Goal: Task Accomplishment & Management: Use online tool/utility

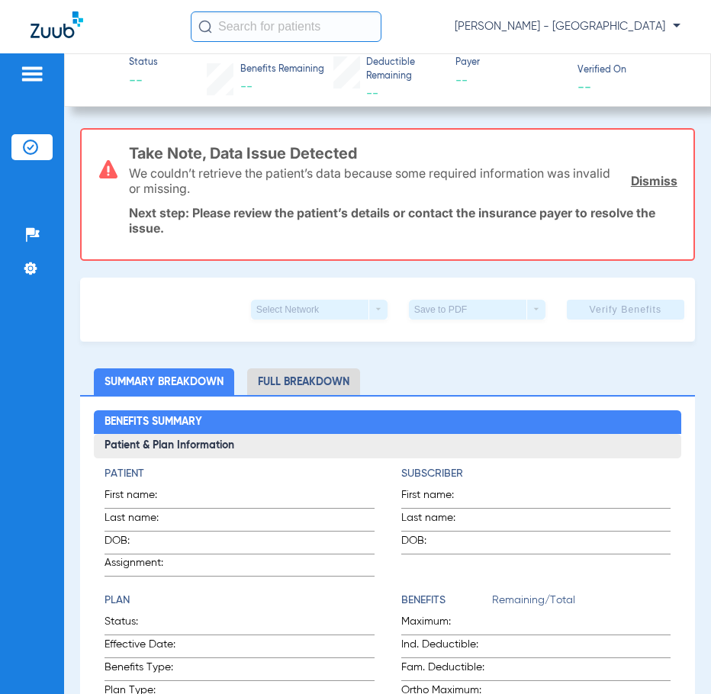
click at [272, 42] on div "[PERSON_NAME] - [GEOGRAPHIC_DATA]" at bounding box center [355, 26] width 711 height 53
click at [270, 30] on input "text" at bounding box center [286, 26] width 191 height 31
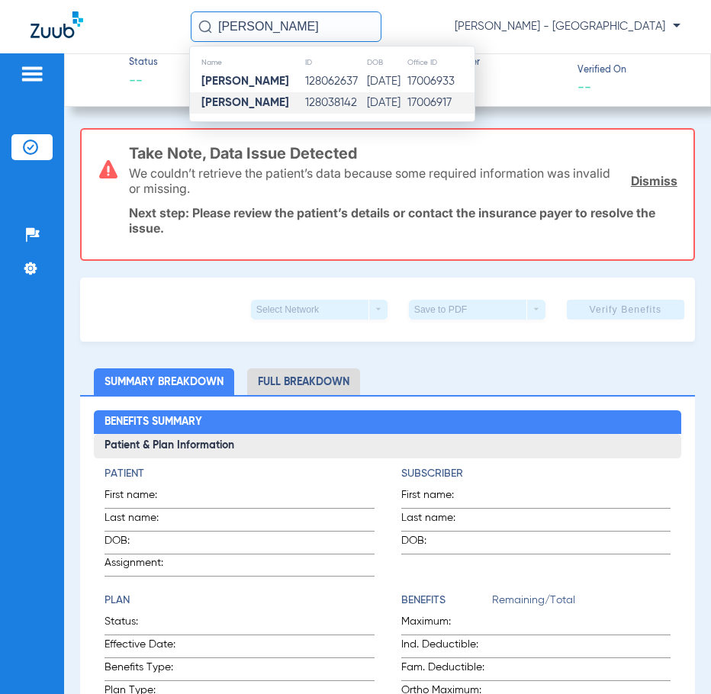
type input "LORI DORAME"
click at [308, 108] on td "128038142" at bounding box center [335, 102] width 62 height 21
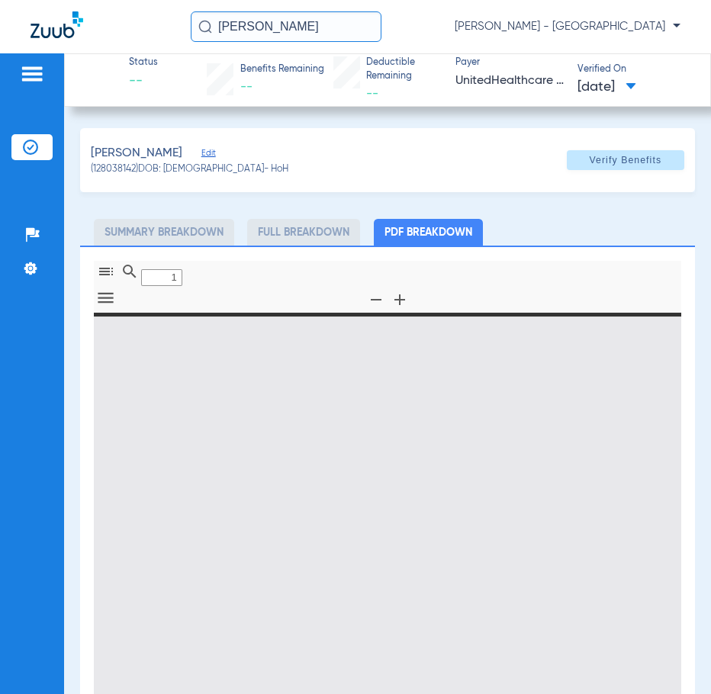
type input "0"
select select "page-width"
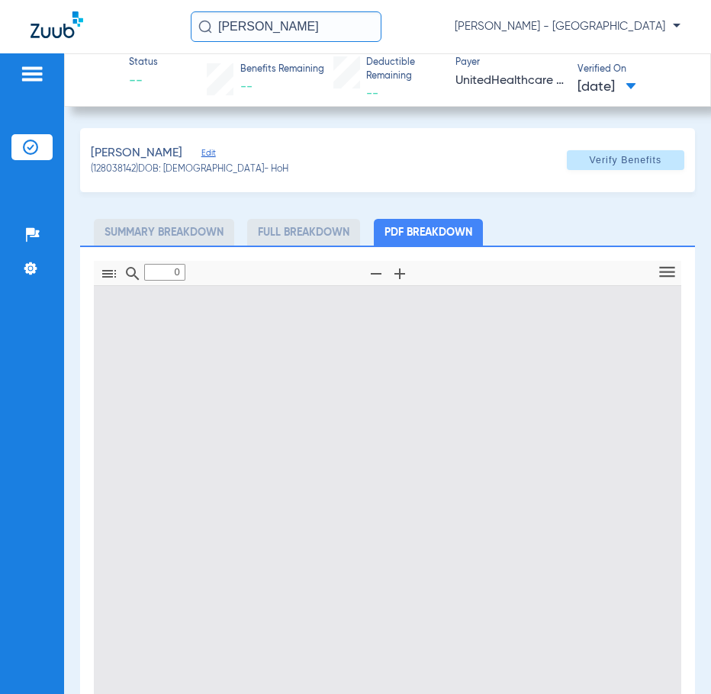
type input "1"
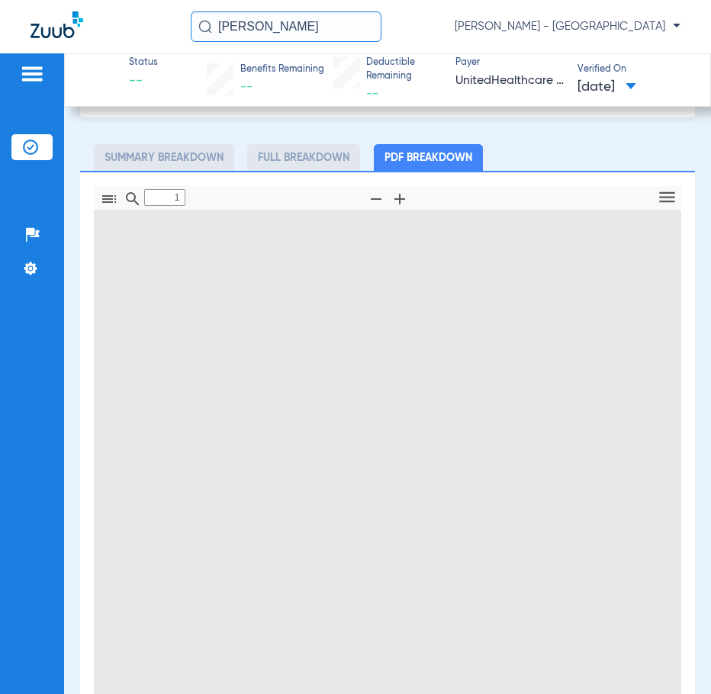
scroll to position [8, 0]
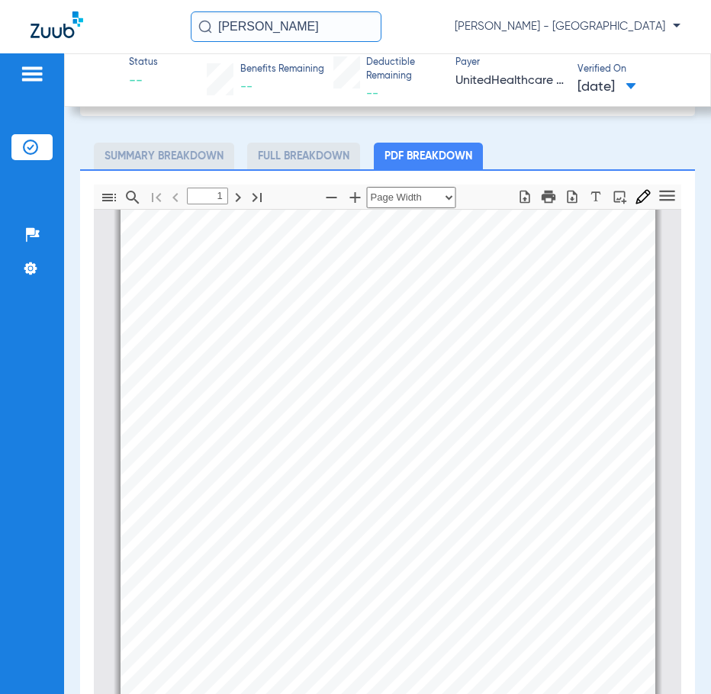
drag, startPoint x: 299, startPoint y: 32, endPoint x: 256, endPoint y: 48, distance: 46.3
click at [256, 48] on div "LORI DORAME Anna Stahlkopf - South Tucson" at bounding box center [355, 26] width 711 height 53
drag, startPoint x: 337, startPoint y: 27, endPoint x: 17, endPoint y: 56, distance: 321.7
click at [17, 56] on app-portal-wrapper "LORI DORAME Anna Stahlkopf - South Tucson Patients Insurance Verification Setup…" at bounding box center [355, 373] width 711 height 747
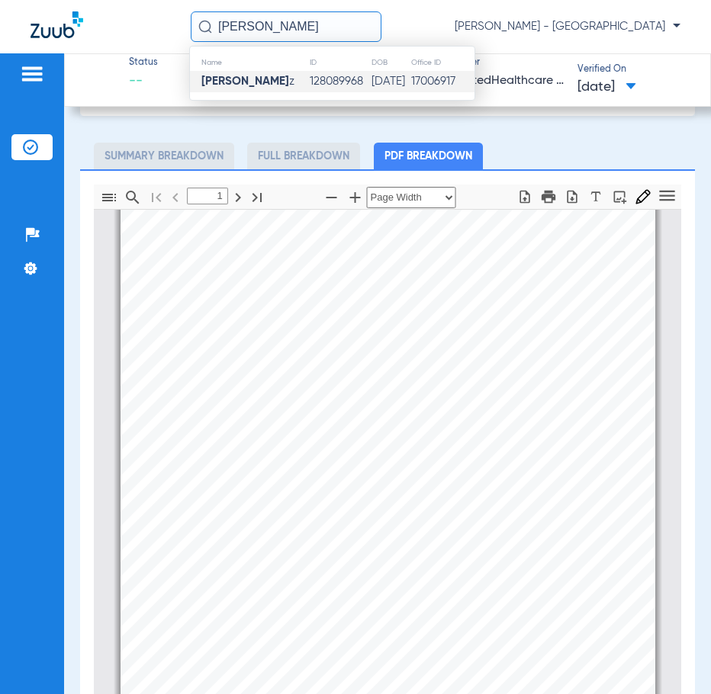
type input "JONATHAN PERE"
click at [330, 82] on td "128089968" at bounding box center [340, 81] width 62 height 21
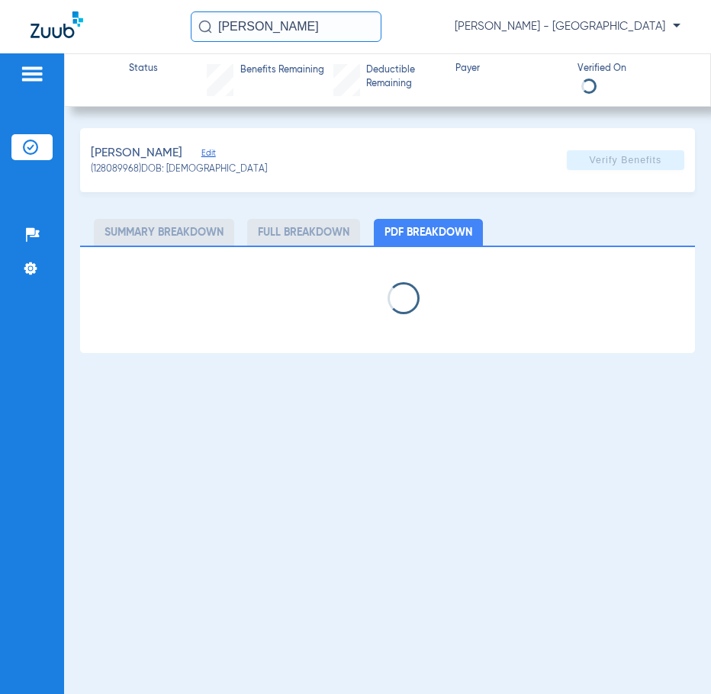
select select "page-width"
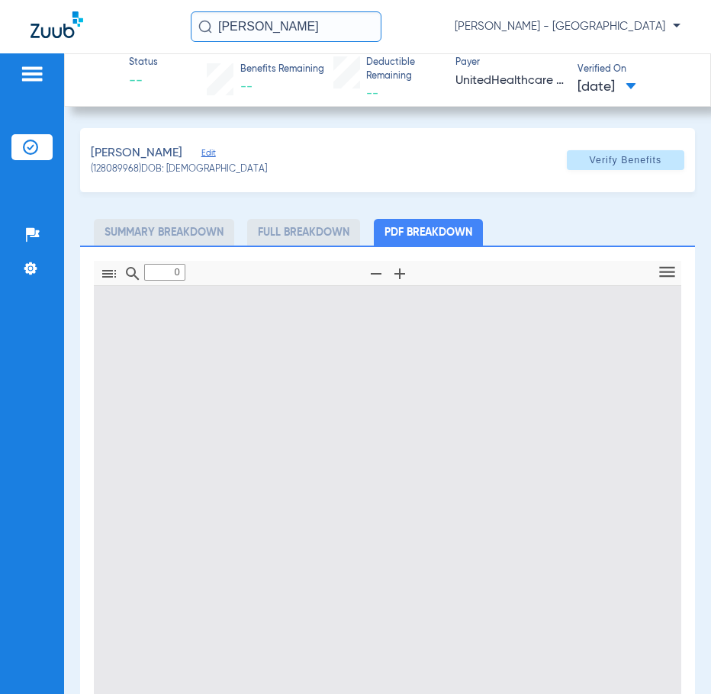
type input "1"
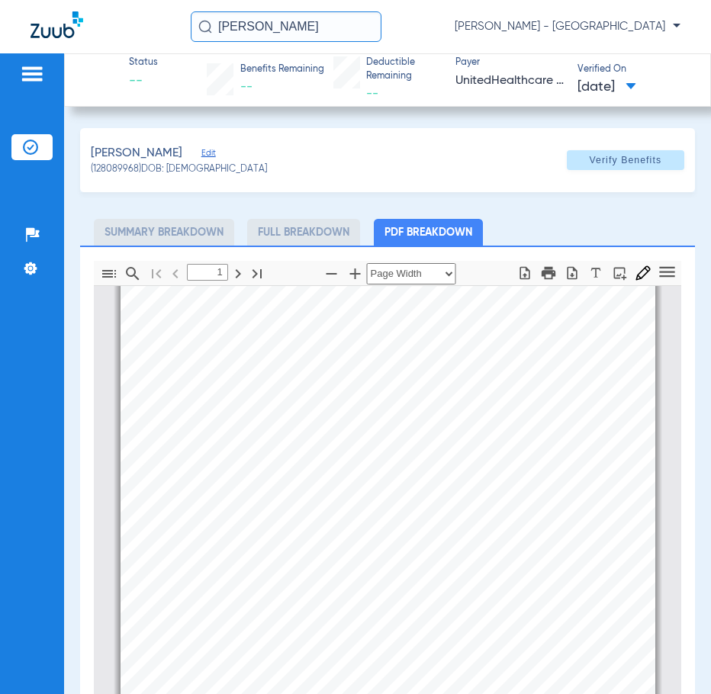
drag, startPoint x: 336, startPoint y: 27, endPoint x: 185, endPoint y: 42, distance: 151.7
click at [213, 43] on div "JONATHAN PERE Anna Stahlkopf - South Tucson" at bounding box center [355, 26] width 711 height 53
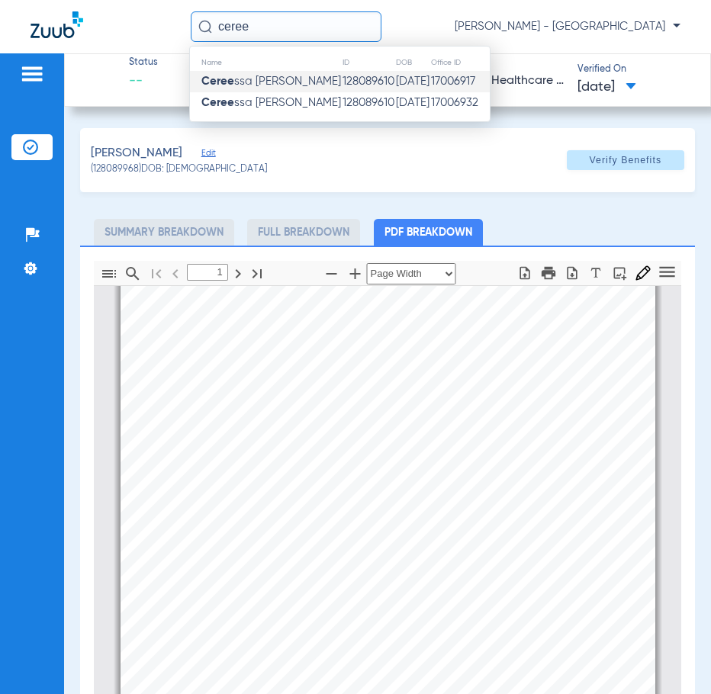
type input "ceree"
click at [395, 80] on td "06/23/1988" at bounding box center [412, 81] width 35 height 21
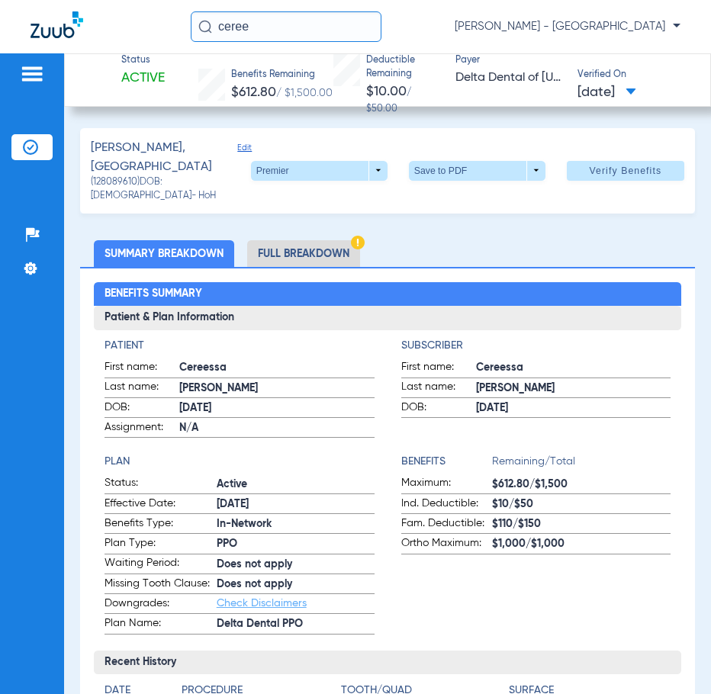
drag, startPoint x: 288, startPoint y: 39, endPoint x: 85, endPoint y: 37, distance: 203.7
click at [134, 37] on div "ceree Anna Stahlkopf - South Tucson" at bounding box center [355, 26] width 711 height 53
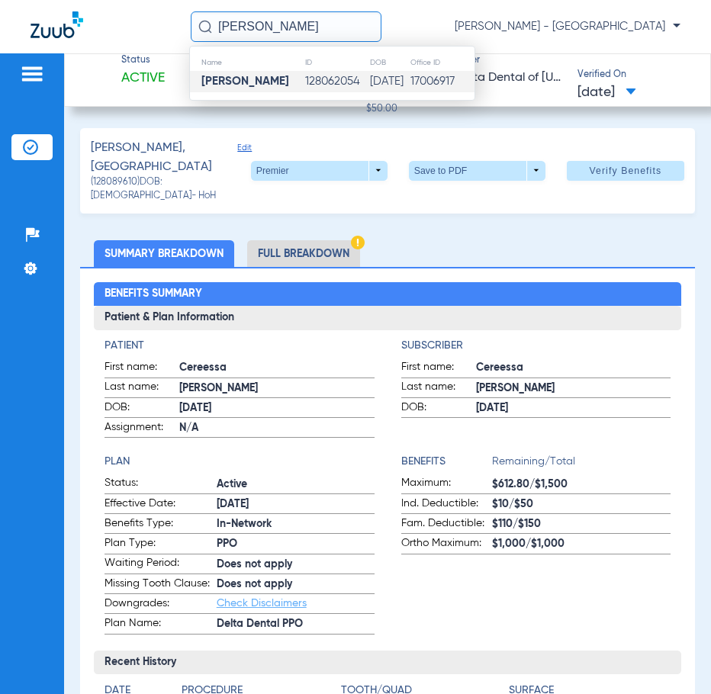
type input "RAVEN SMITH"
click at [304, 86] on td "128062054" at bounding box center [336, 81] width 65 height 21
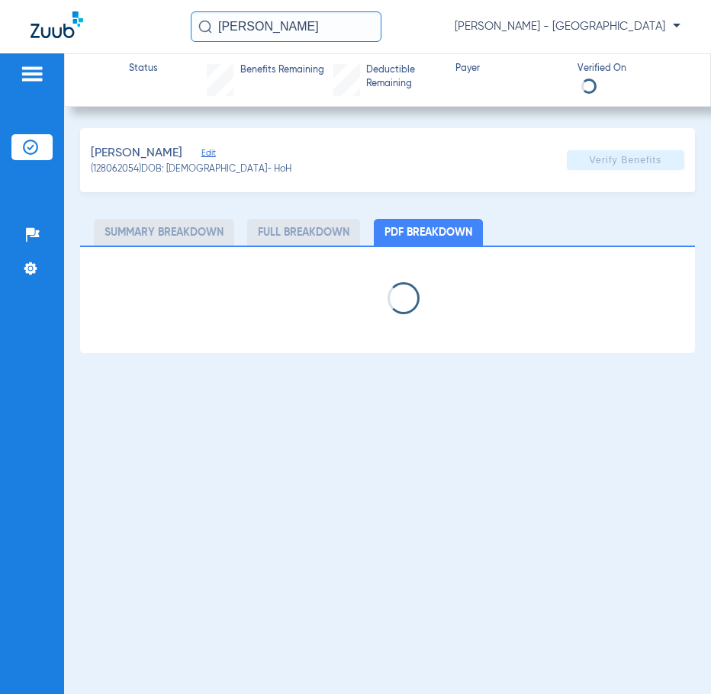
select select "page-width"
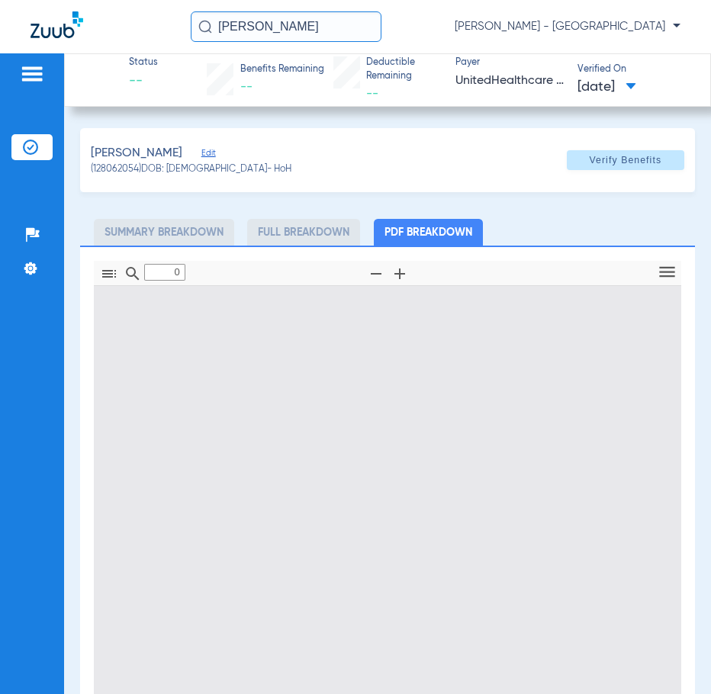
type input "1"
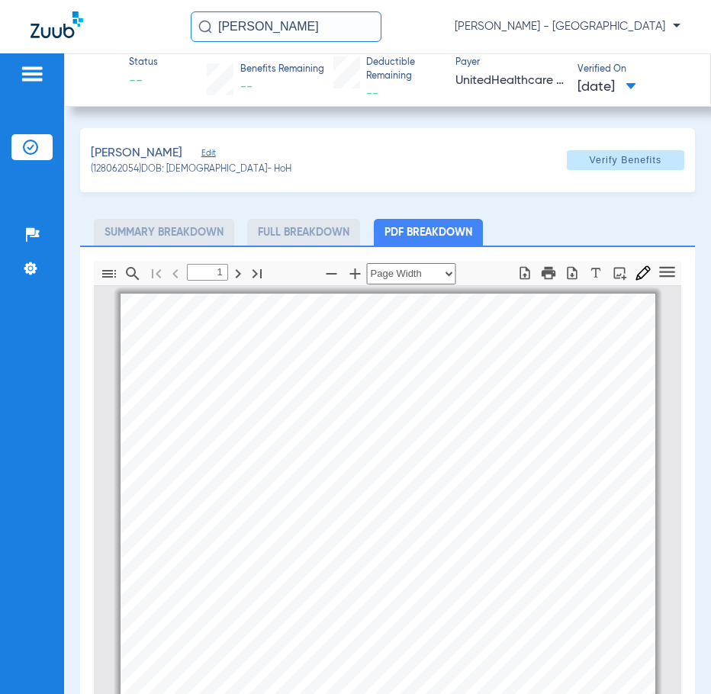
scroll to position [8, 0]
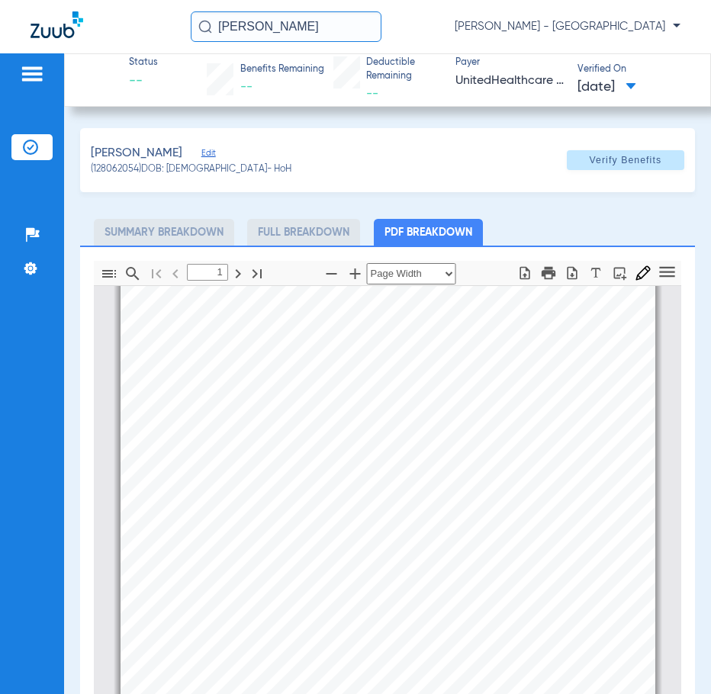
drag, startPoint x: 335, startPoint y: 31, endPoint x: 74, endPoint y: 74, distance: 264.3
click at [74, 74] on app-portal-wrapper "RAVEN SMITH Anna Stahlkopf - South Tucson Patients Insurance Verification Setup…" at bounding box center [355, 373] width 711 height 747
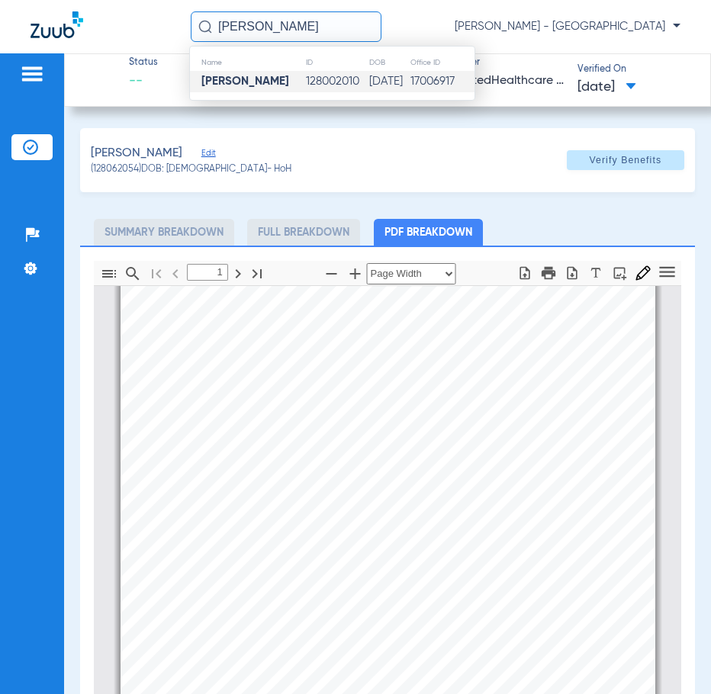
type input "ARTEMISA RIOS"
click at [341, 73] on td "128002010" at bounding box center [336, 81] width 63 height 21
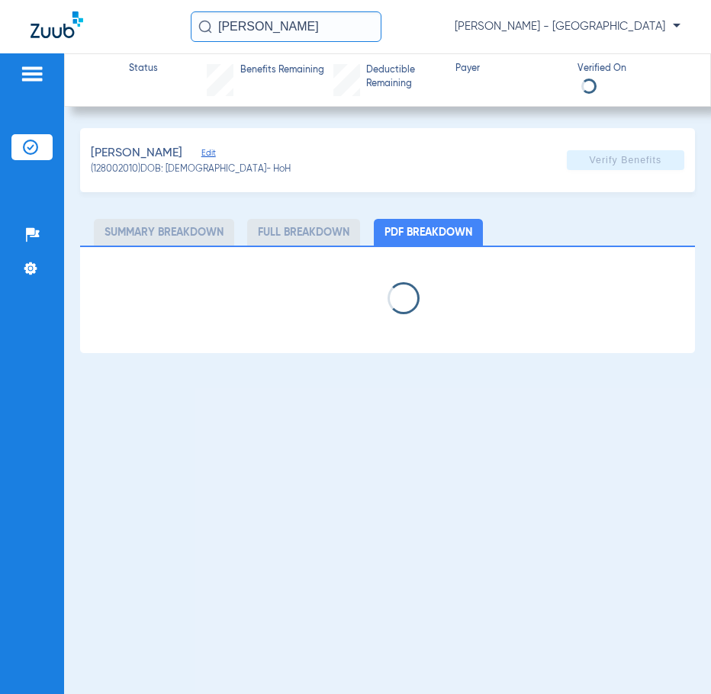
select select "page-width"
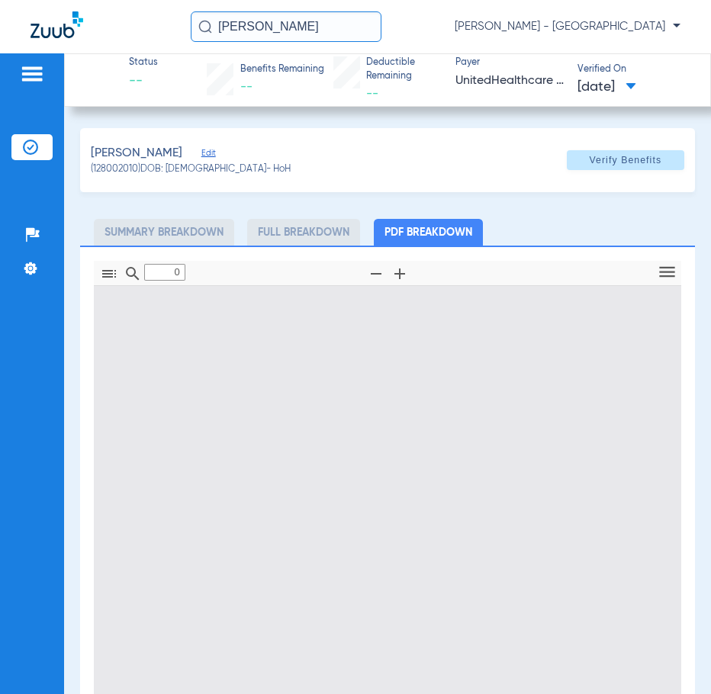
type input "1"
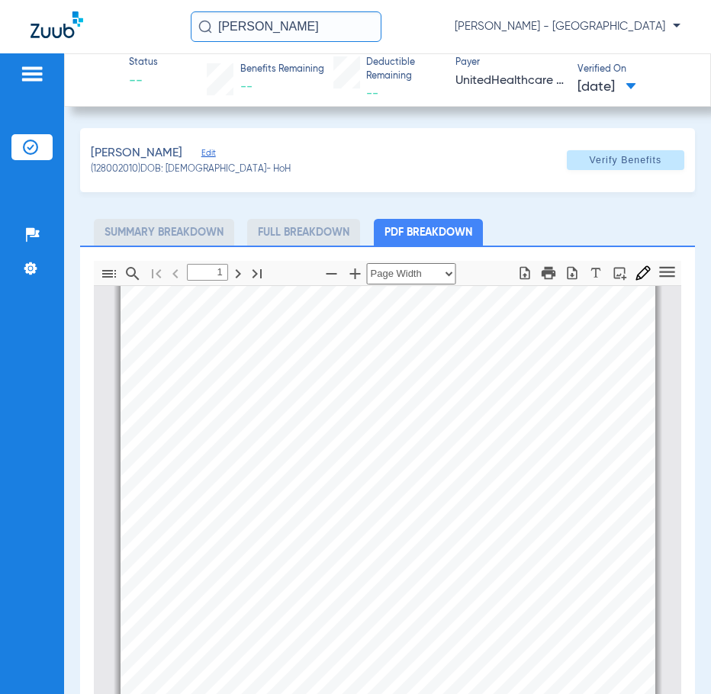
drag, startPoint x: 362, startPoint y: 31, endPoint x: 52, endPoint y: 15, distance: 310.0
click at [64, 18] on div "ARTEMISA RIOS Anna Stahlkopf - South Tucson" at bounding box center [355, 26] width 711 height 53
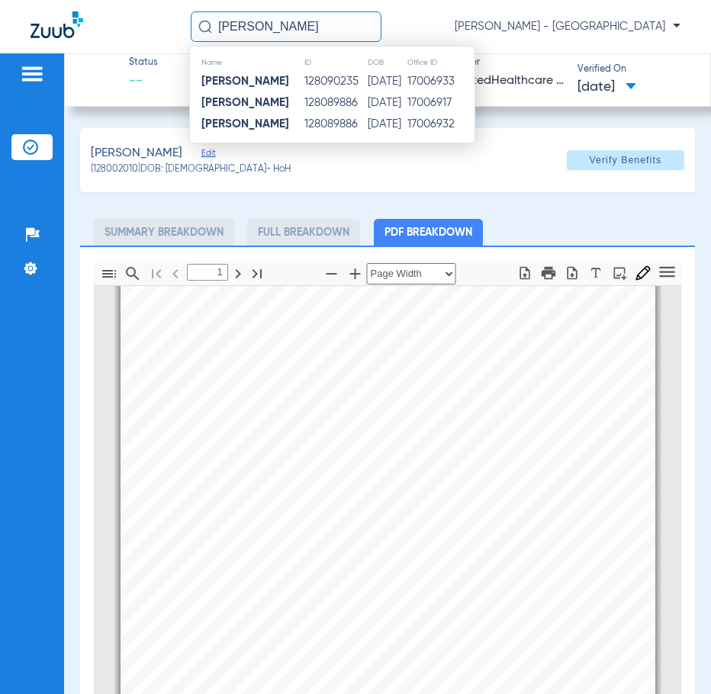
type input "BIN LUO"
click at [304, 108] on td "128089886" at bounding box center [335, 102] width 63 height 21
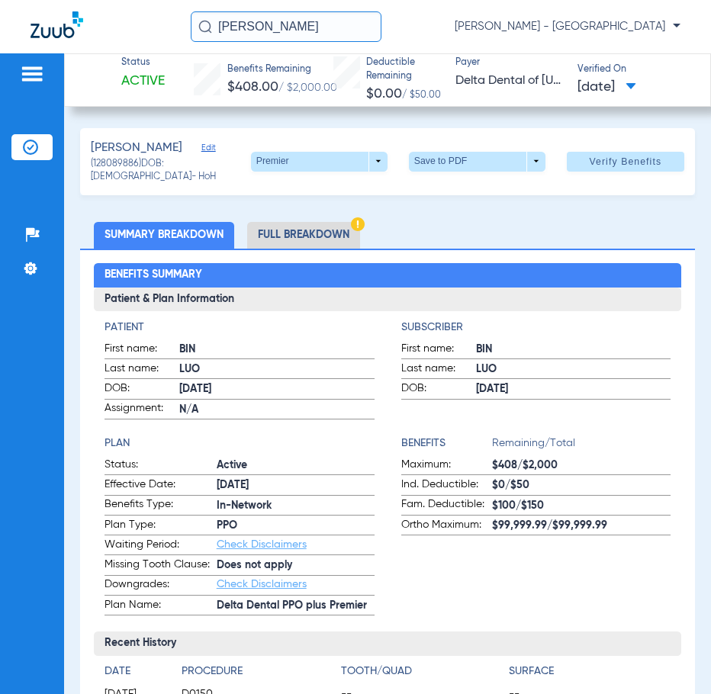
drag, startPoint x: 257, startPoint y: 37, endPoint x: 143, endPoint y: 56, distance: 116.0
click at [147, 55] on app-portal-wrapper "BIN LUO Anna Stahlkopf - South Tucson Patients Insurance Verification Setup Hel…" at bounding box center [355, 373] width 711 height 747
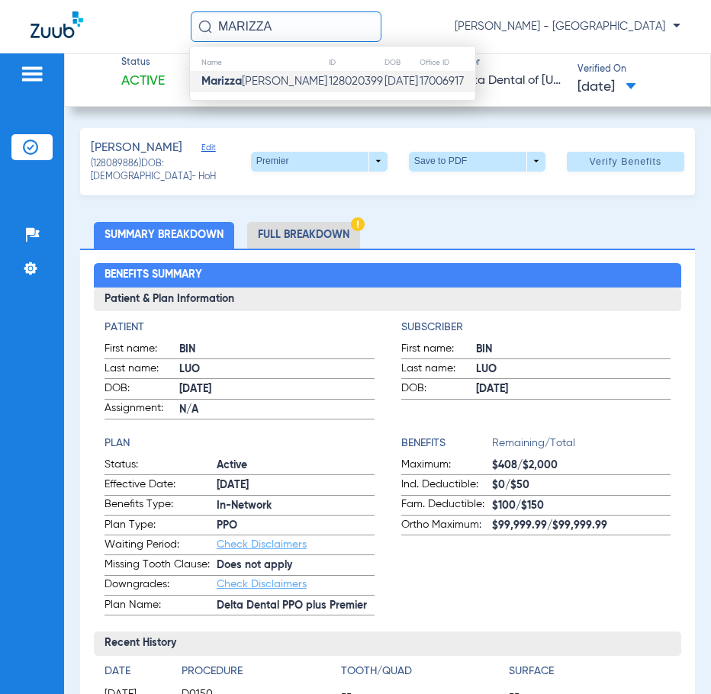
type input "MARIZZA"
click at [253, 92] on td "Marizza Vasquez" at bounding box center [259, 81] width 138 height 21
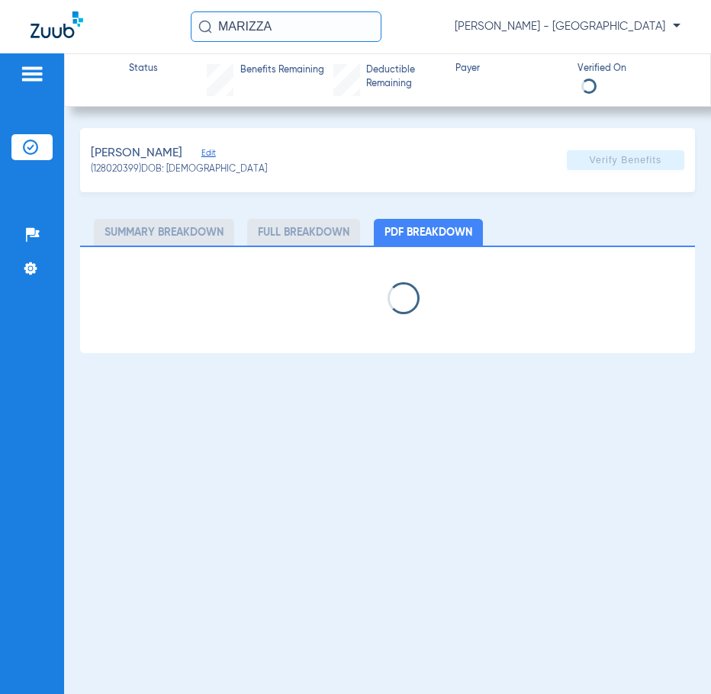
select select "page-width"
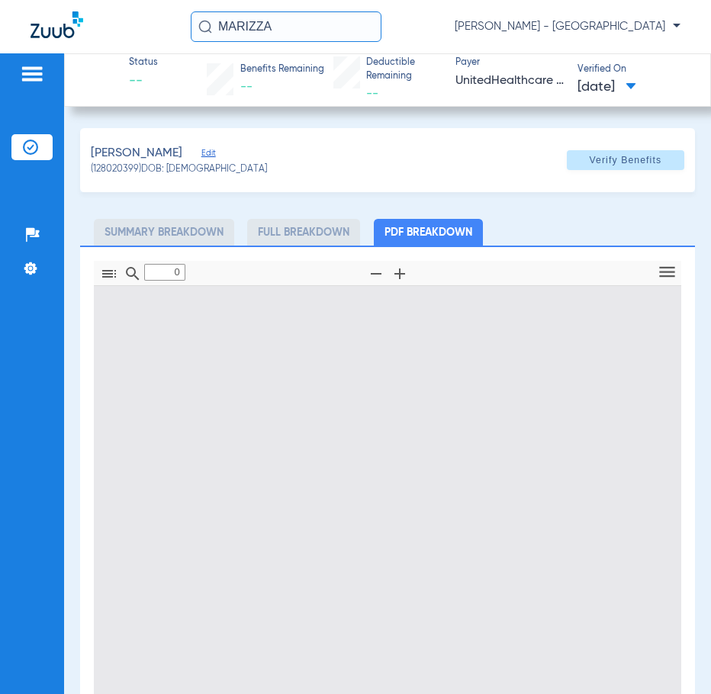
type input "1"
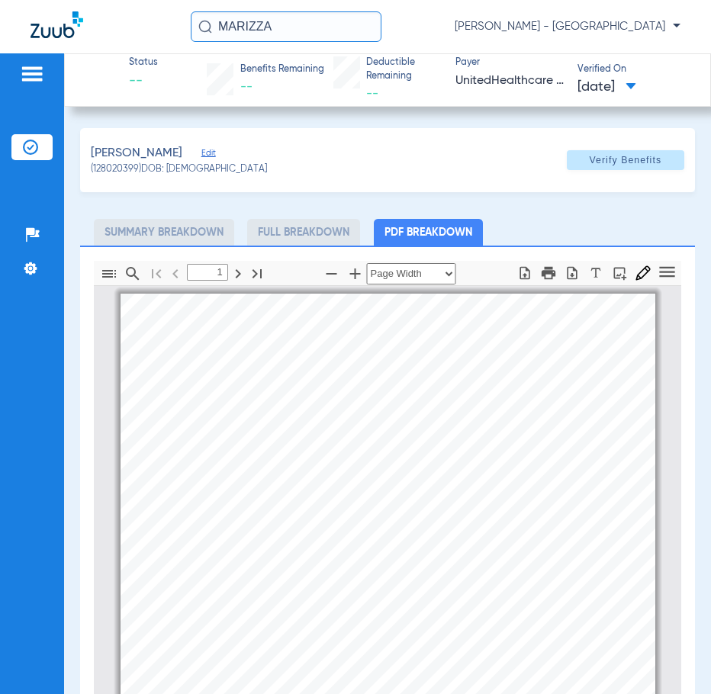
scroll to position [8, 0]
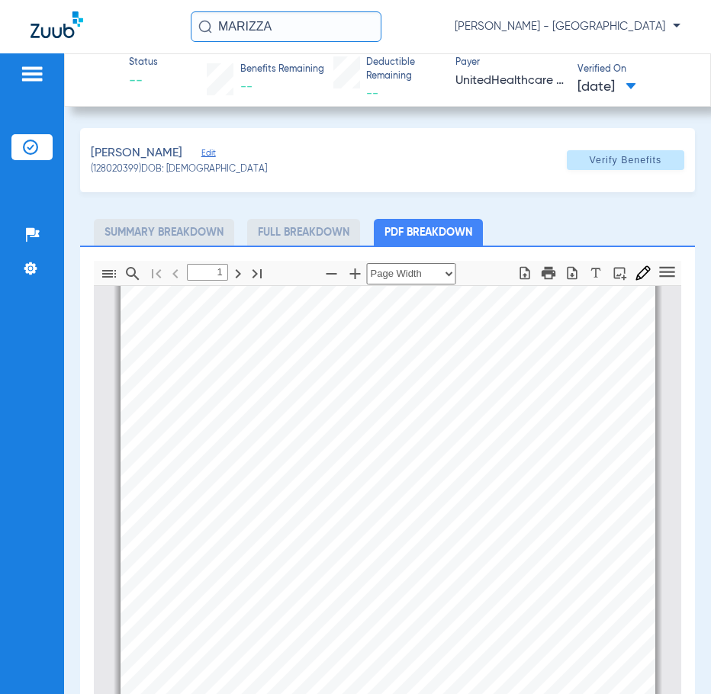
drag, startPoint x: 293, startPoint y: 31, endPoint x: 27, endPoint y: 12, distance: 266.1
click at [224, 31] on input "MARIZZA" at bounding box center [286, 26] width 191 height 31
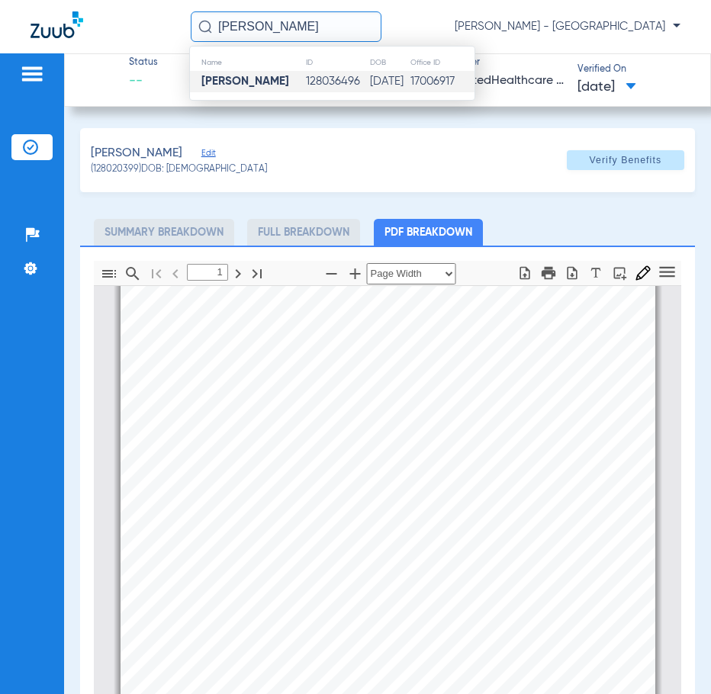
type input "FRANCES HERNANDEZ"
click at [394, 90] on td "11/08/1960" at bounding box center [389, 81] width 40 height 21
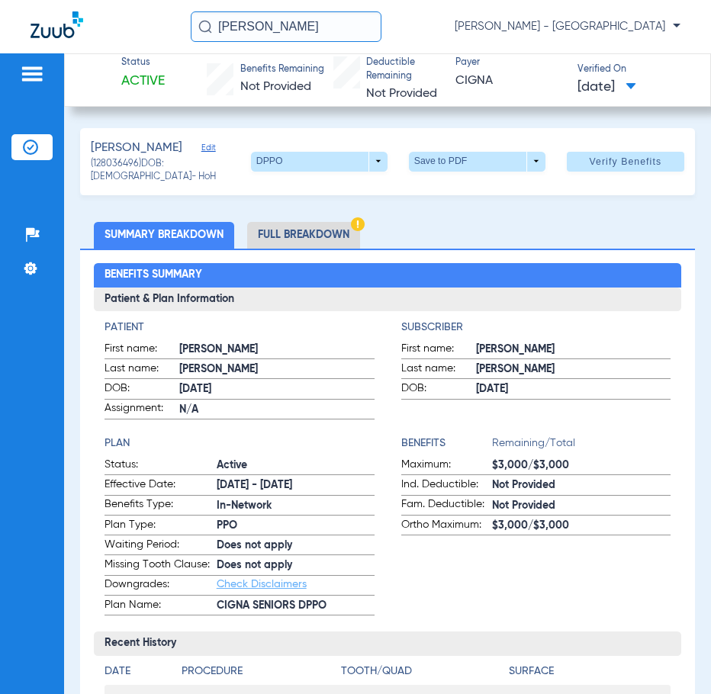
drag, startPoint x: 369, startPoint y: 21, endPoint x: -1, endPoint y: 27, distance: 370.0
click at [0, 27] on html "FRANCES HERNANDEZ Anna Stahlkopf - South Tucson Patients Insurance Verification…" at bounding box center [355, 347] width 711 height 694
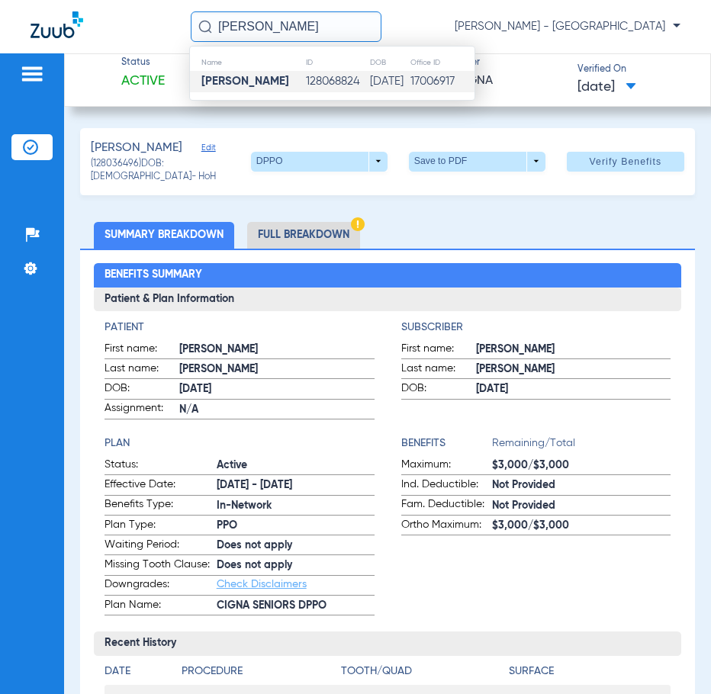
type input "GUADALUPE TELLO"
click at [339, 79] on td "128068824" at bounding box center [337, 81] width 64 height 21
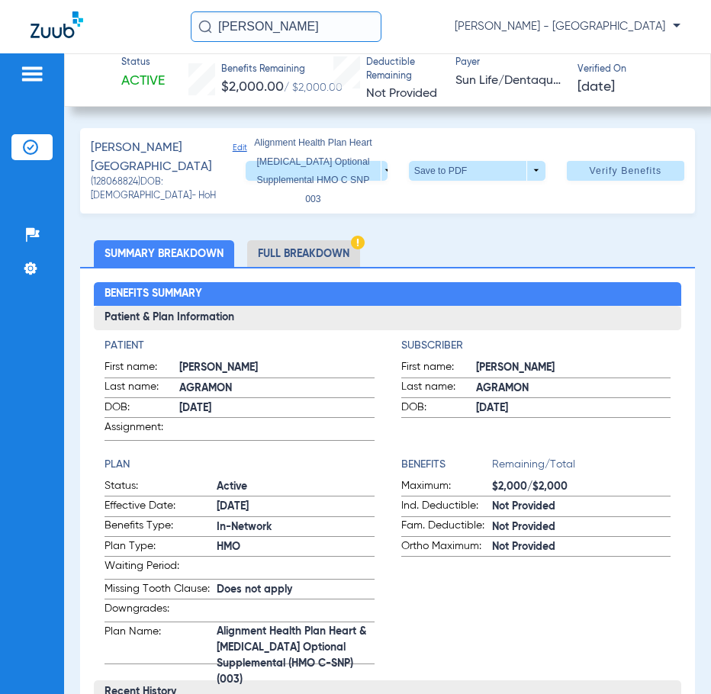
drag, startPoint x: 349, startPoint y: 21, endPoint x: -180, endPoint y: 1, distance: 529.7
click at [0, 1] on html "GUADALUPE TELLO Anna Stahlkopf - South Tucson Patients Insurance Verification S…" at bounding box center [355, 347] width 711 height 694
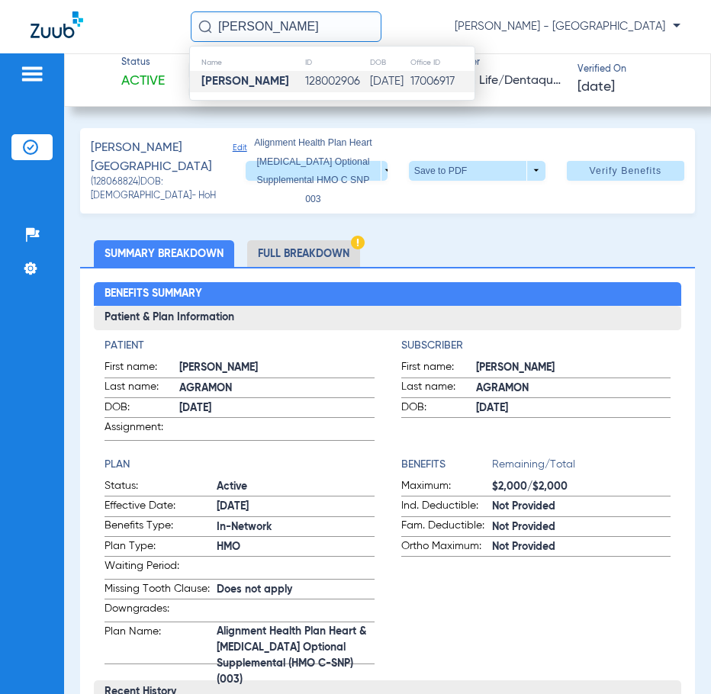
type input "AGUSTIN CALVO"
click at [260, 77] on strong "Agustin Calvo" at bounding box center [245, 81] width 88 height 11
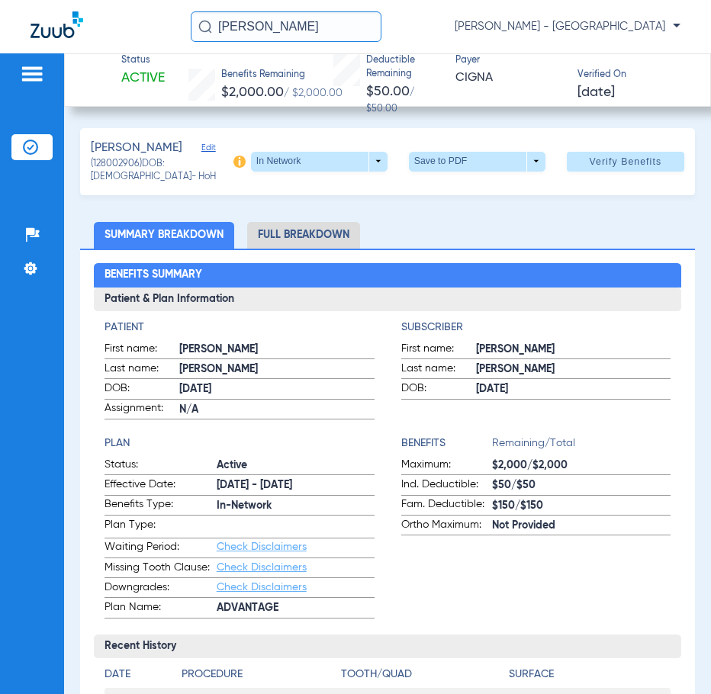
drag, startPoint x: 321, startPoint y: 23, endPoint x: 139, endPoint y: 23, distance: 182.3
click at [145, 23] on div "AGUSTIN CALVO Anna Stahlkopf - South Tucson" at bounding box center [355, 26] width 711 height 53
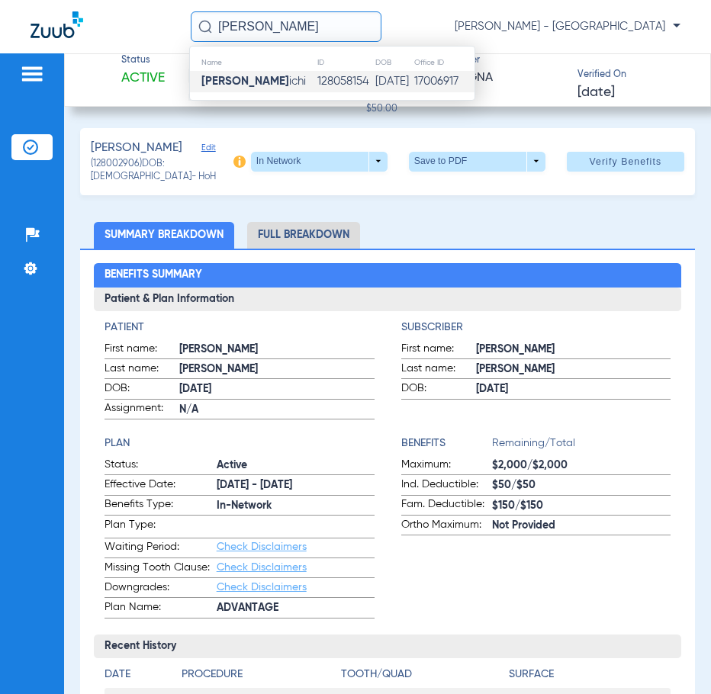
type input "LISA PAN"
click at [227, 89] on td "Lisa Pan ichi" at bounding box center [253, 81] width 127 height 21
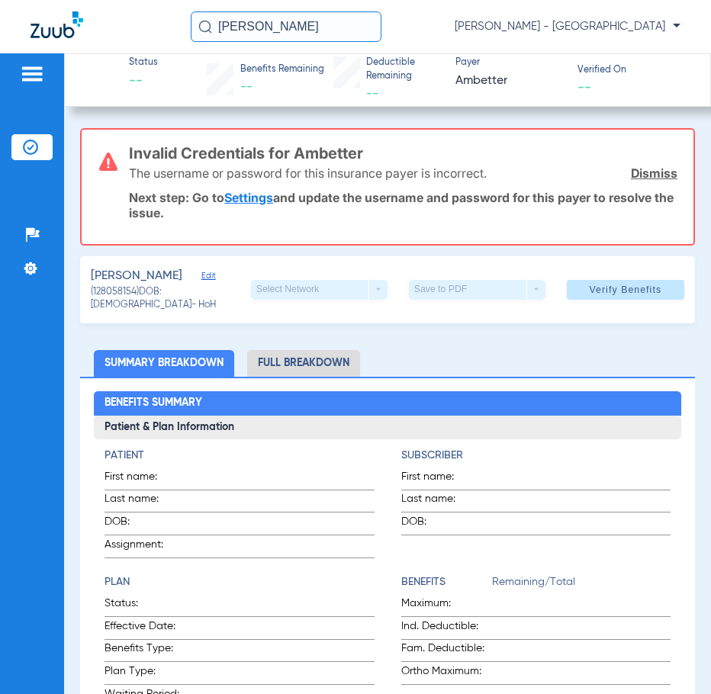
click at [254, 204] on link "Settings" at bounding box center [248, 197] width 49 height 15
drag, startPoint x: 303, startPoint y: 33, endPoint x: 194, endPoint y: 3, distance: 112.3
click at [194, 3] on div "LISA PAN Anna Stahlkopf - South Tucson" at bounding box center [355, 26] width 711 height 53
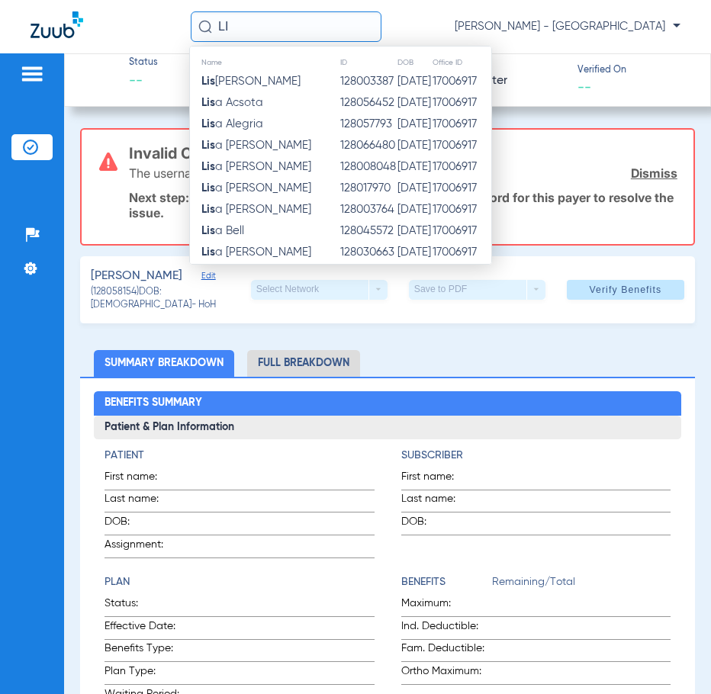
type input "L"
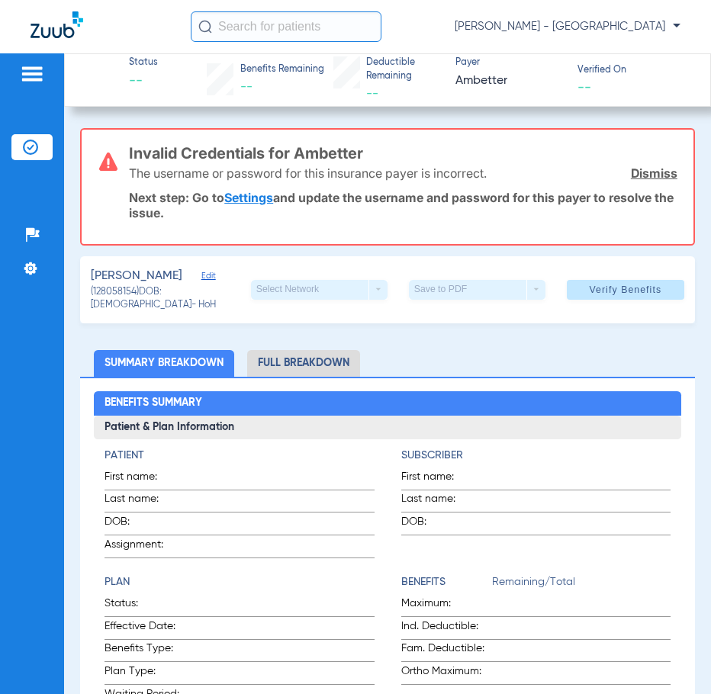
click at [270, 20] on input "text" at bounding box center [286, 26] width 191 height 31
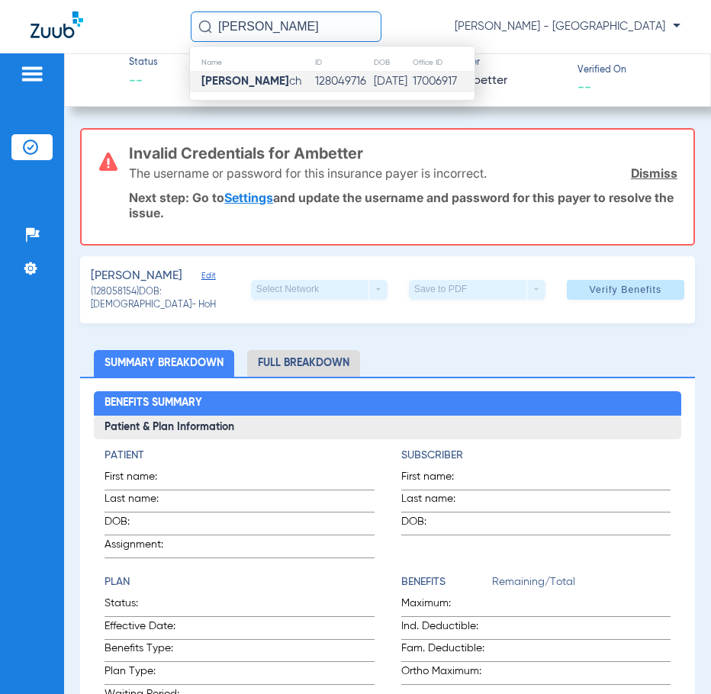
type input "ELLIOT WEL"
click at [318, 82] on td "128049716" at bounding box center [343, 81] width 59 height 21
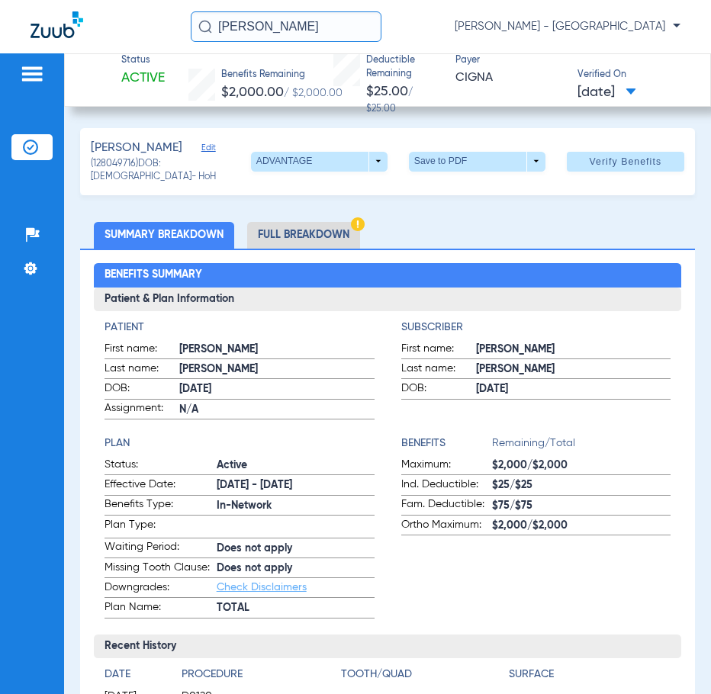
drag, startPoint x: 171, startPoint y: 41, endPoint x: 143, endPoint y: 43, distance: 28.3
click at [144, 43] on div "ELLIOT WEL Anna Stahlkopf - South Tucson" at bounding box center [355, 26] width 711 height 53
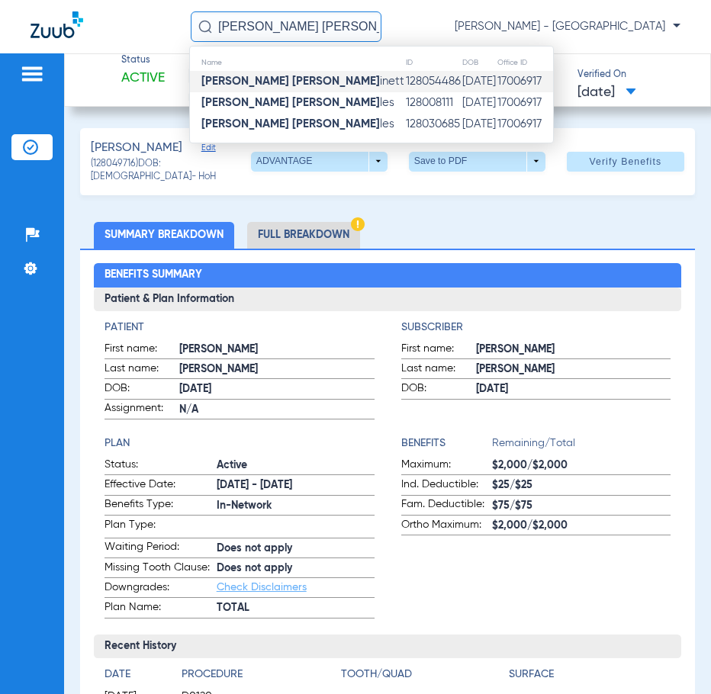
type input "NORMA ROB"
click at [405, 86] on td "128054486" at bounding box center [433, 81] width 56 height 21
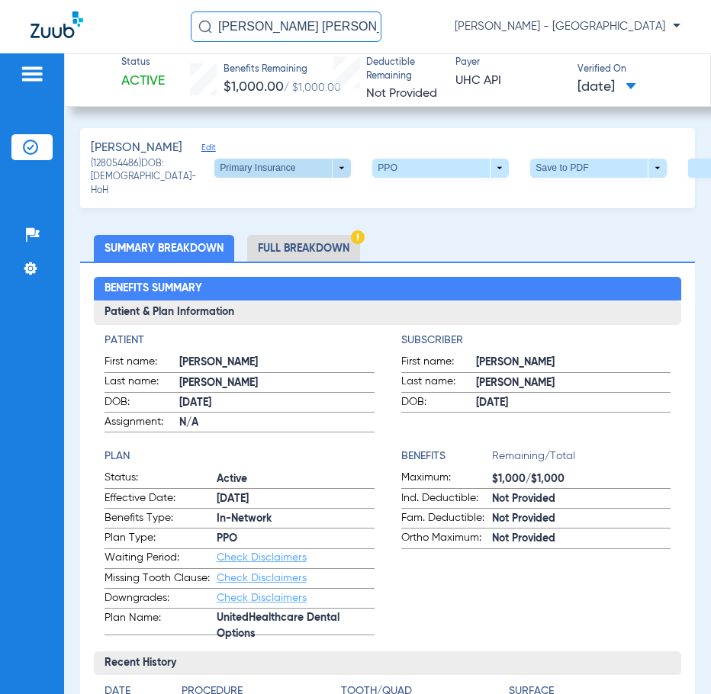
click at [301, 173] on span at bounding box center [282, 169] width 137 height 20
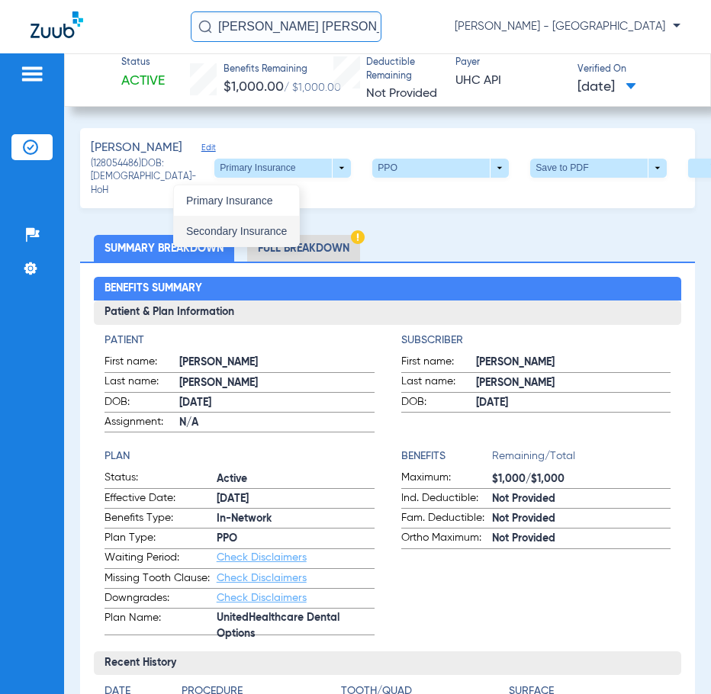
click at [272, 227] on span "Secondary Insurance" at bounding box center [236, 231] width 101 height 11
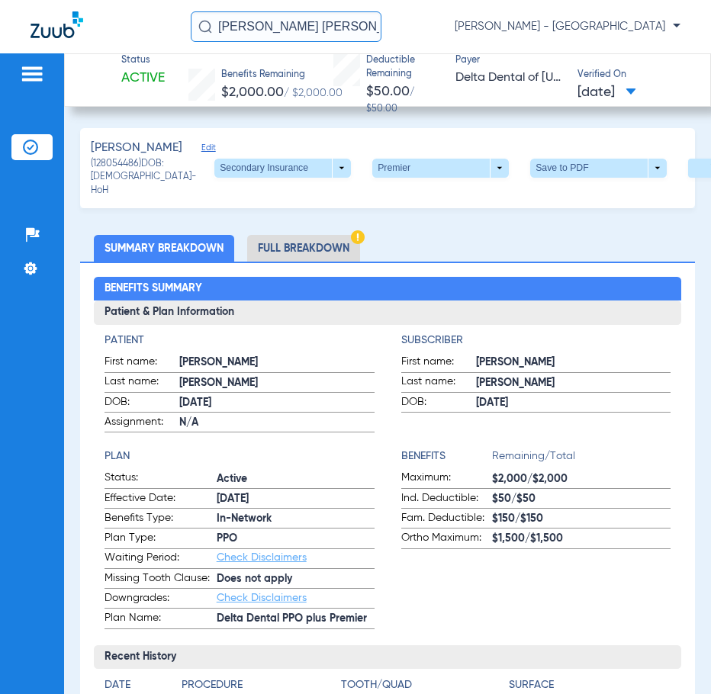
drag, startPoint x: 79, startPoint y: -5, endPoint x: -142, endPoint y: -38, distance: 222.9
click at [0, 0] on html "NORMA ROB Anna Stahlkopf - South Tucson Patients Insurance Verification Setup H…" at bounding box center [355, 347] width 711 height 694
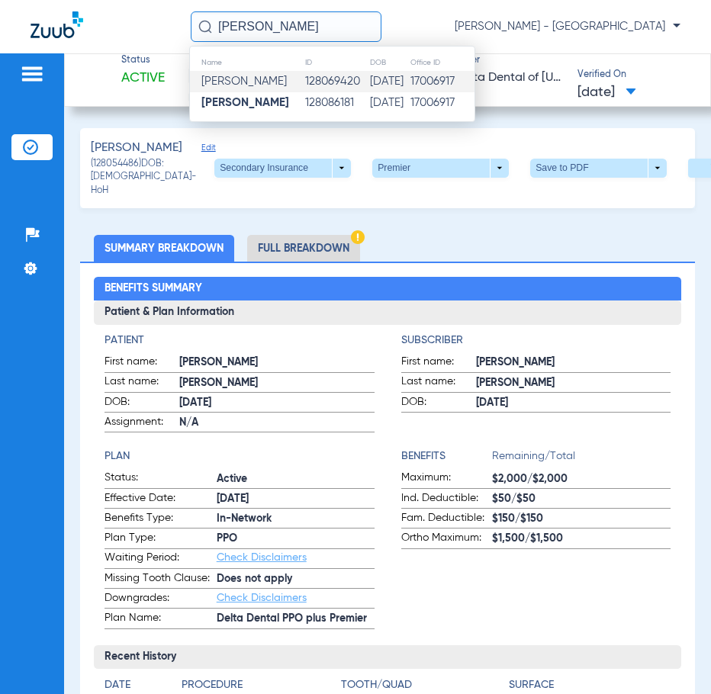
type input "ROBERT RIOS"
click at [340, 76] on td "128069420" at bounding box center [336, 81] width 65 height 21
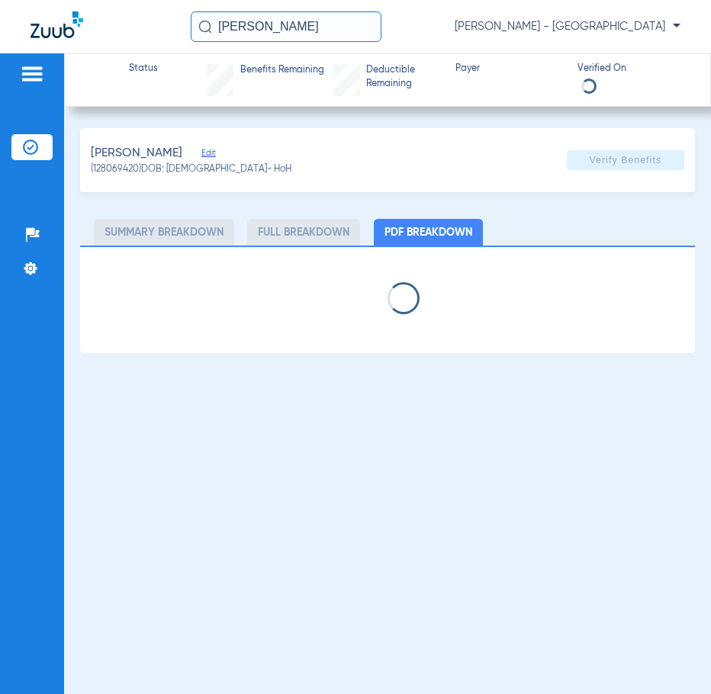
select select "page-width"
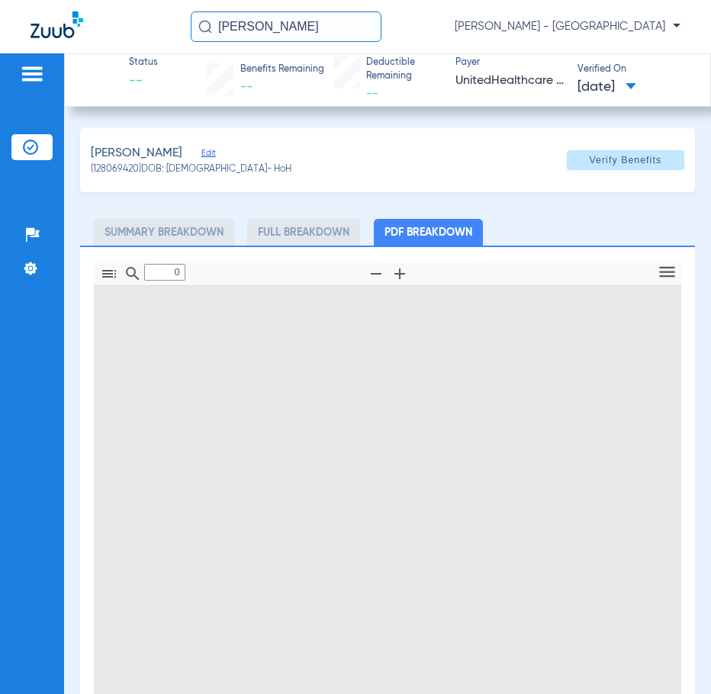
type input "1"
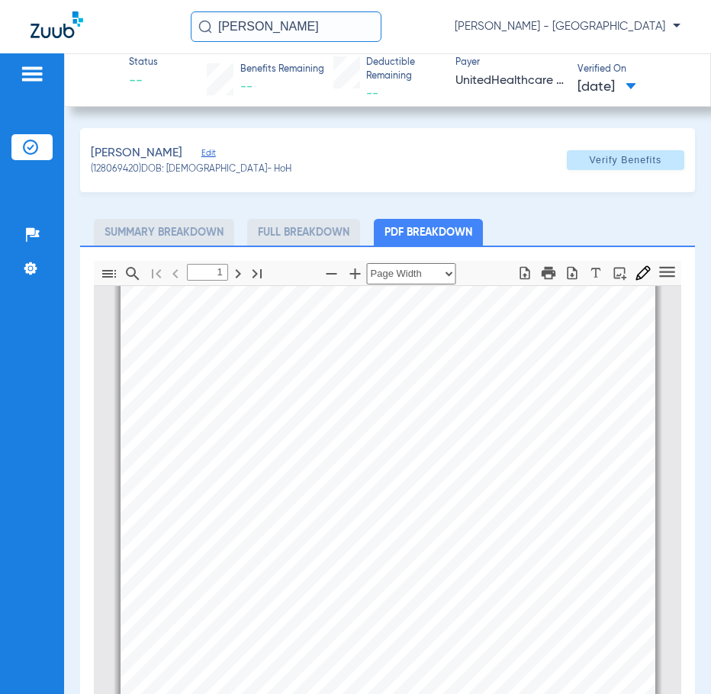
drag, startPoint x: 256, startPoint y: 45, endPoint x: 76, endPoint y: 63, distance: 180.9
click at [98, 58] on app-portal-wrapper "ROBERT RIOS Anna Stahlkopf - South Tucson Patients Insurance Verification Setup…" at bounding box center [355, 373] width 711 height 747
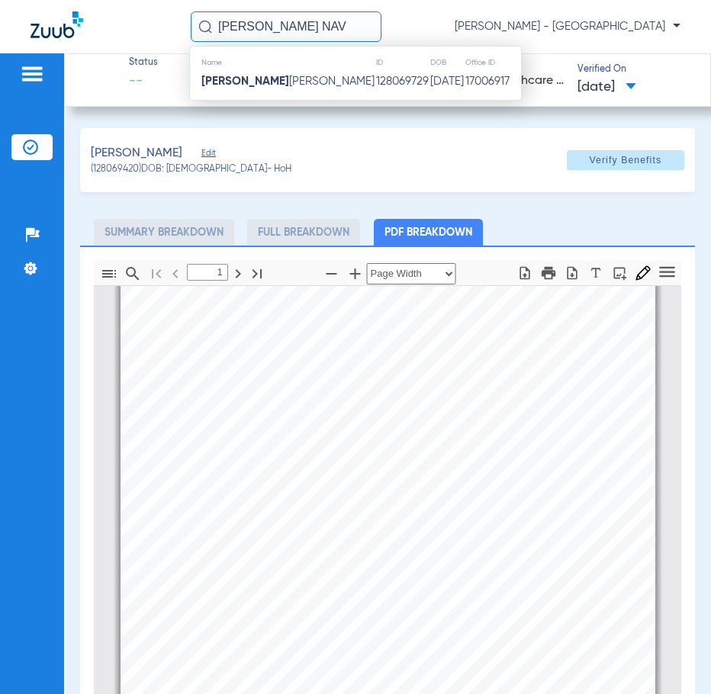
type input "SELENA NAV"
click at [310, 83] on span "Selena Nav arro Hernandez" at bounding box center [287, 81] width 173 height 11
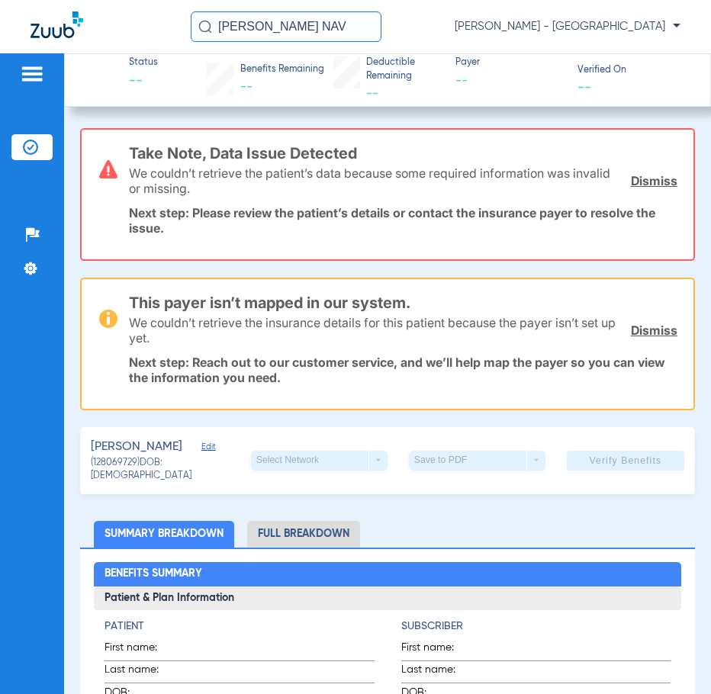
drag, startPoint x: 368, startPoint y: 32, endPoint x: 83, endPoint y: 25, distance: 284.6
click at [85, 25] on div "SELENA NAV Anna Stahlkopf - South Tucson" at bounding box center [355, 26] width 711 height 53
click at [261, 29] on input "text" at bounding box center [286, 26] width 191 height 31
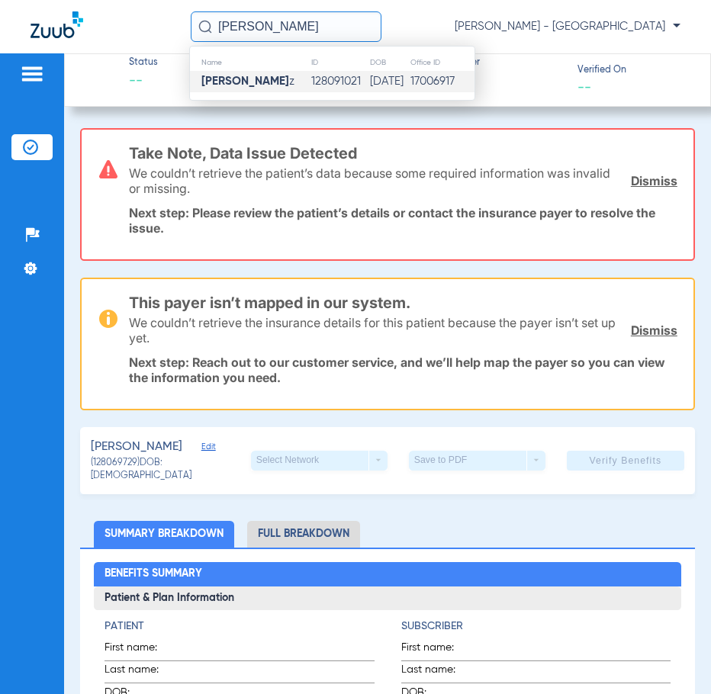
type input "ROGELIO JIMENE"
click at [294, 80] on td "Rogelio Jimene z" at bounding box center [250, 81] width 121 height 21
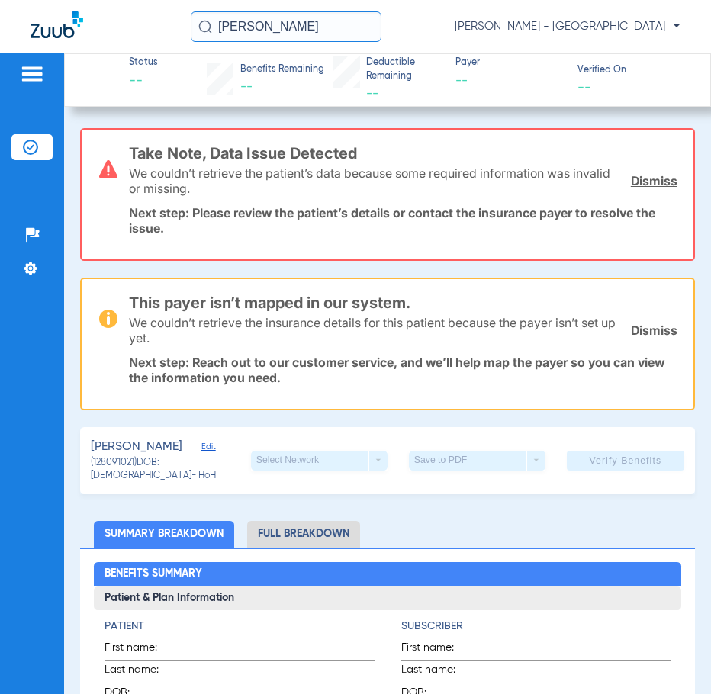
drag, startPoint x: 349, startPoint y: 24, endPoint x: 111, endPoint y: 31, distance: 238.0
click at [120, 31] on div "ROGELIO JIMENE Anna Stahlkopf - South Tucson" at bounding box center [355, 26] width 711 height 53
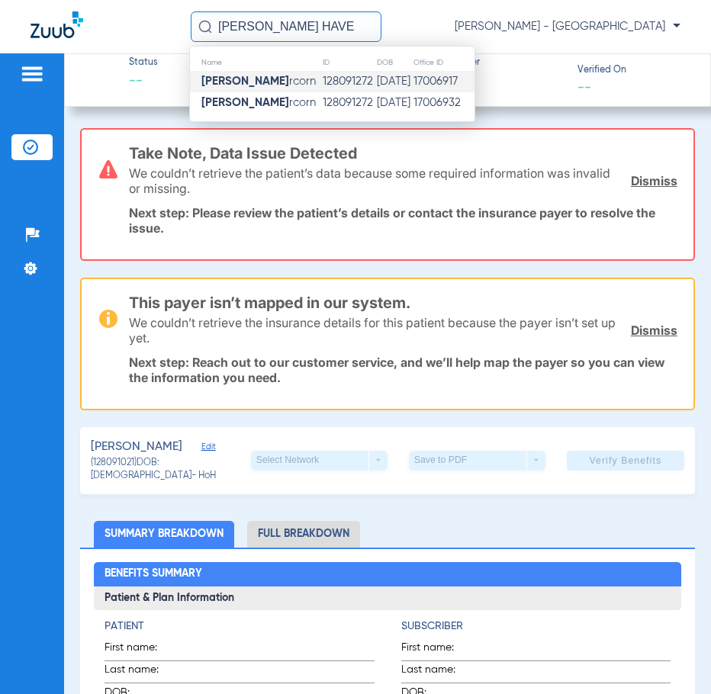
type input "ADRIANA HAVE"
click at [322, 92] on td "128091272" at bounding box center [349, 81] width 54 height 21
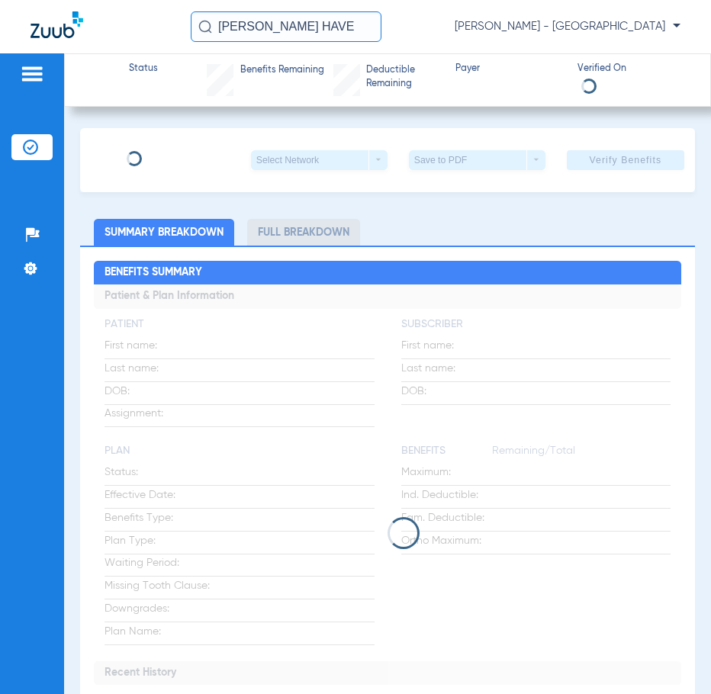
click at [307, 92] on div "Benefits Remaining" at bounding box center [282, 80] width 84 height 32
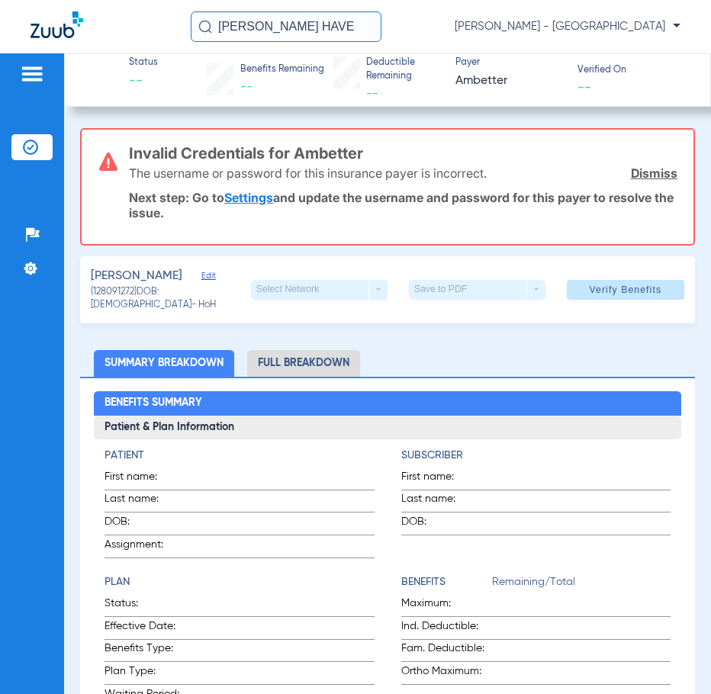
drag, startPoint x: 326, startPoint y: 30, endPoint x: 37, endPoint y: 32, distance: 289.8
click at [42, 31] on div "ADRIANA HAVE Anna Stahlkopf - South Tucson" at bounding box center [355, 26] width 711 height 53
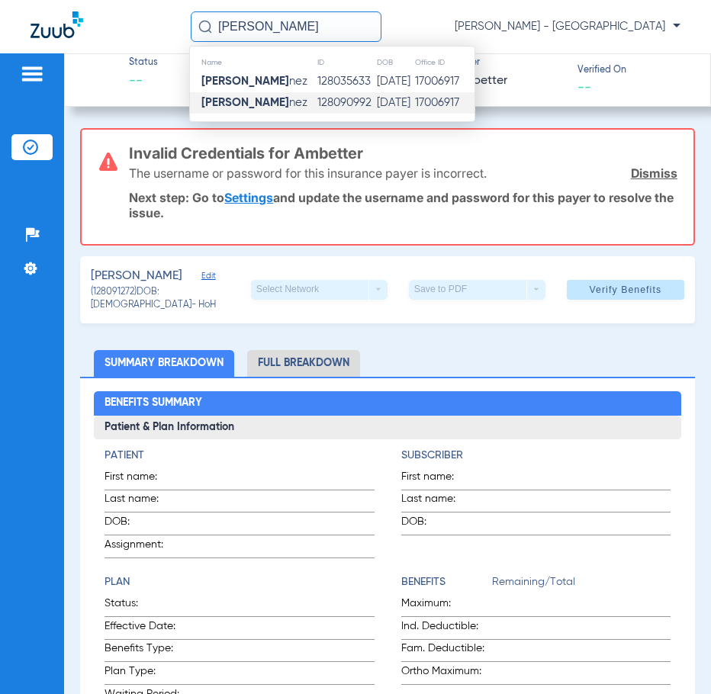
type input "GRISELDA MARTI"
click at [317, 102] on td "128090992" at bounding box center [346, 102] width 59 height 21
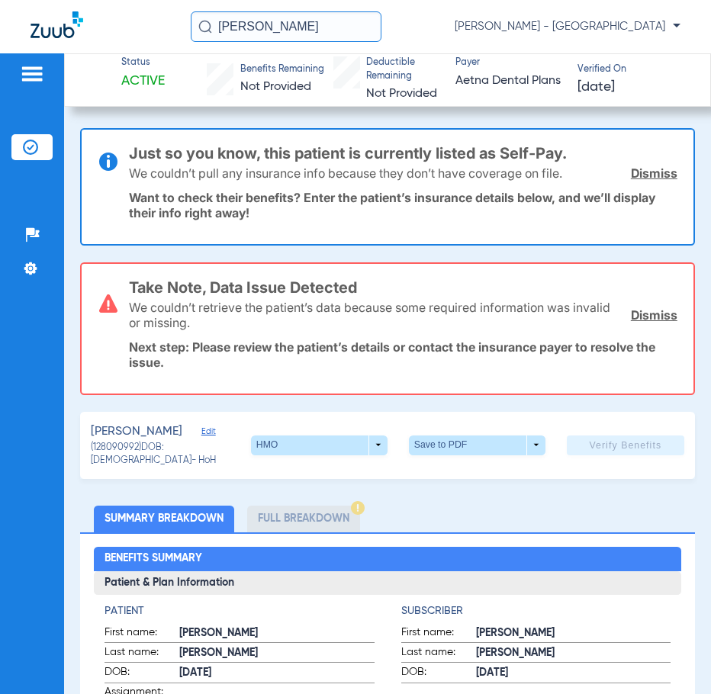
click at [633, 172] on link "Dismiss" at bounding box center [654, 173] width 47 height 15
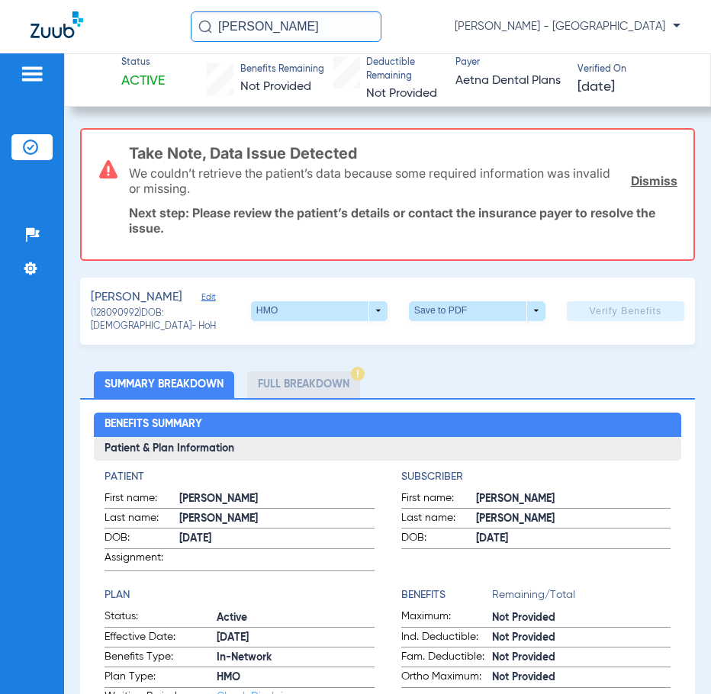
click at [641, 182] on link "Dismiss" at bounding box center [654, 180] width 47 height 15
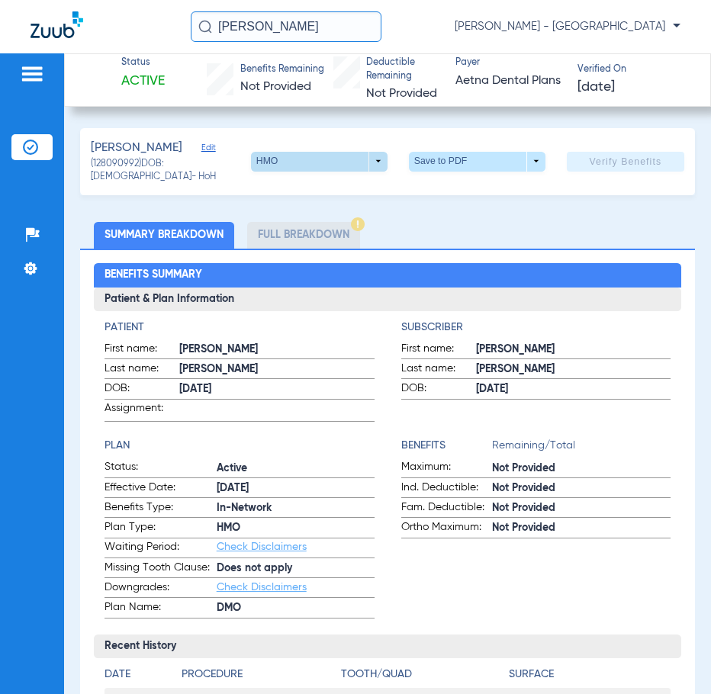
click at [282, 153] on span at bounding box center [319, 162] width 137 height 20
click at [282, 153] on div at bounding box center [355, 347] width 711 height 694
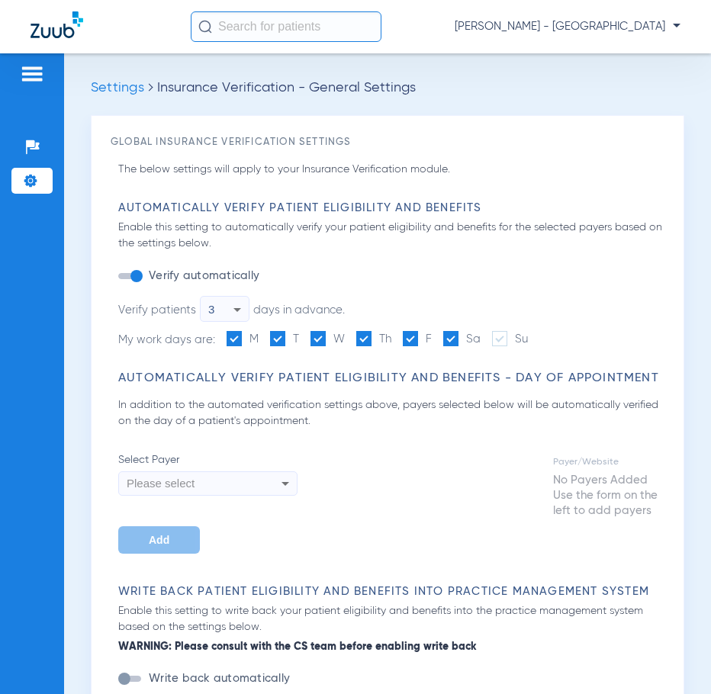
type input "1"
click at [245, 497] on div "Please select" at bounding box center [192, 484] width 130 height 26
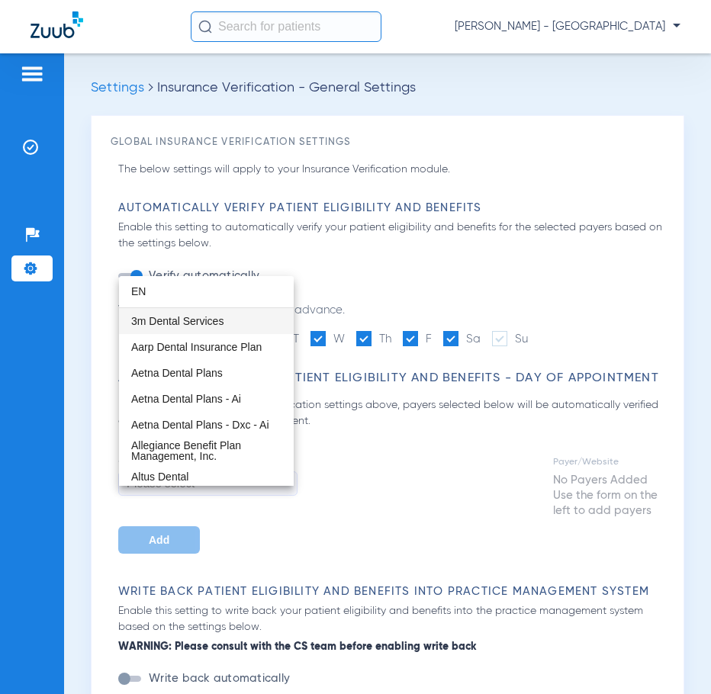
type input "E"
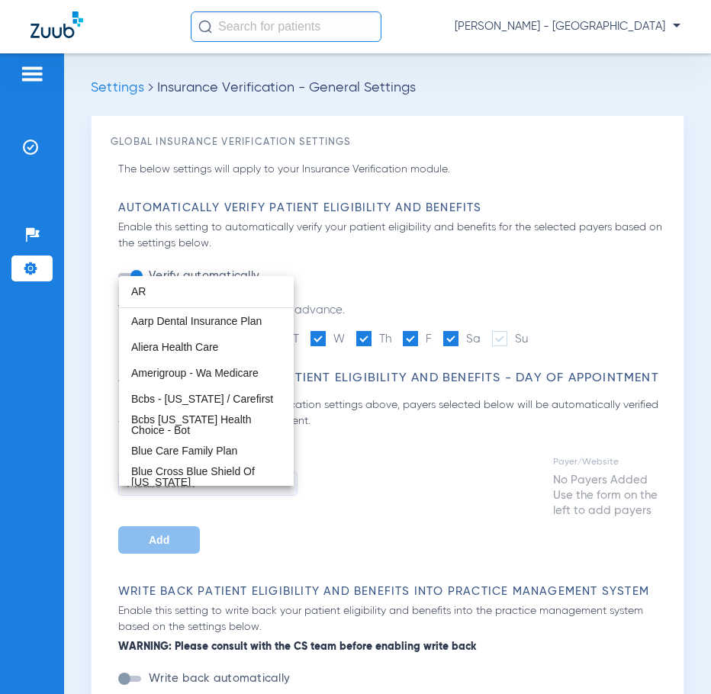
type input "A"
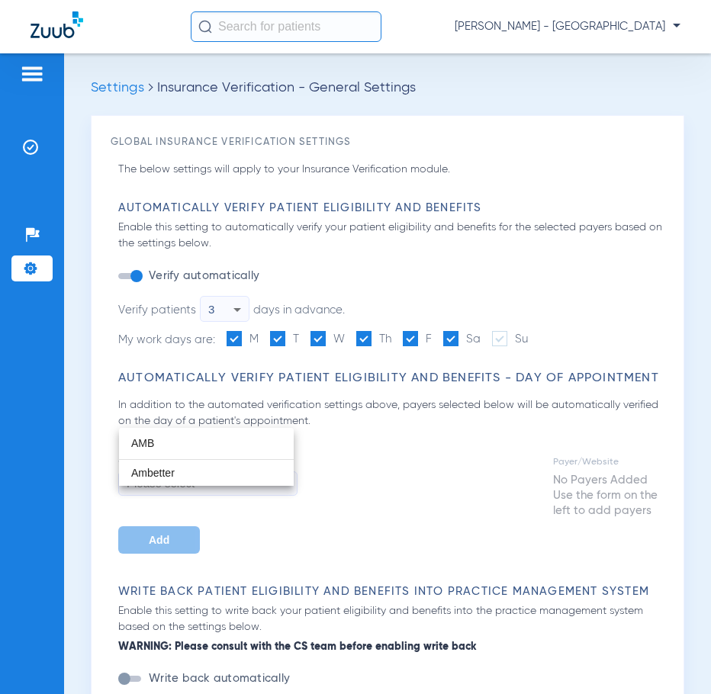
type input "AMB"
drag, startPoint x: 629, startPoint y: 86, endPoint x: 616, endPoint y: 45, distance: 43.2
click at [629, 86] on div at bounding box center [355, 347] width 711 height 694
